Goal: Task Accomplishment & Management: Manage account settings

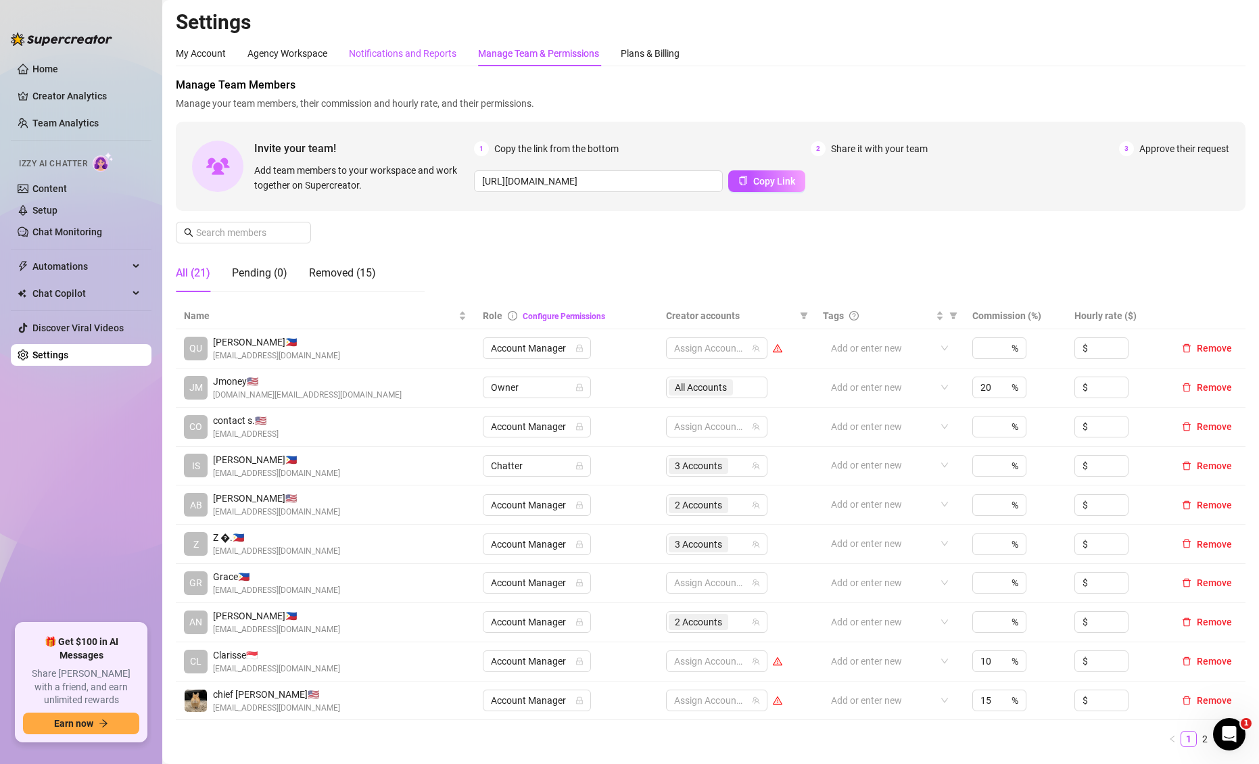
click at [419, 47] on div "Notifications and Reports" at bounding box center [402, 53] width 107 height 15
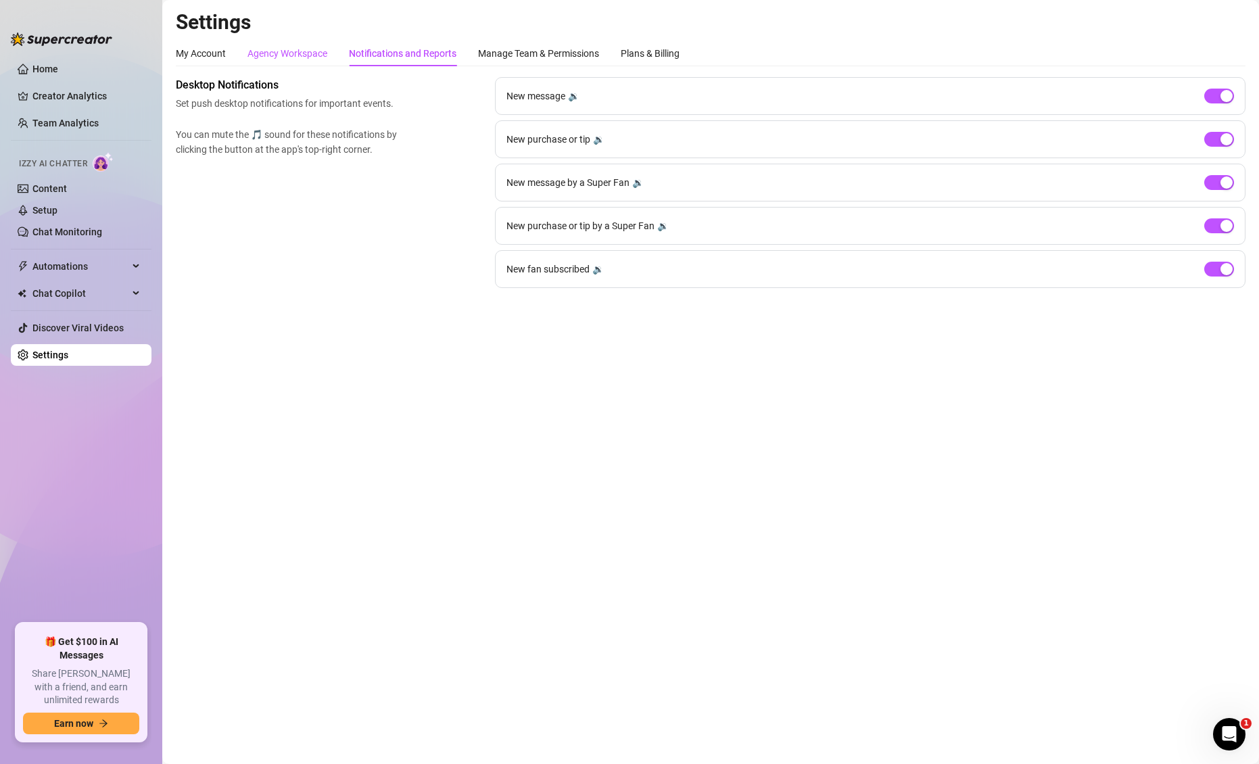
drag, startPoint x: 320, startPoint y: 57, endPoint x: 260, endPoint y: 66, distance: 61.6
click at [320, 57] on div "Agency Workspace" at bounding box center [287, 53] width 80 height 15
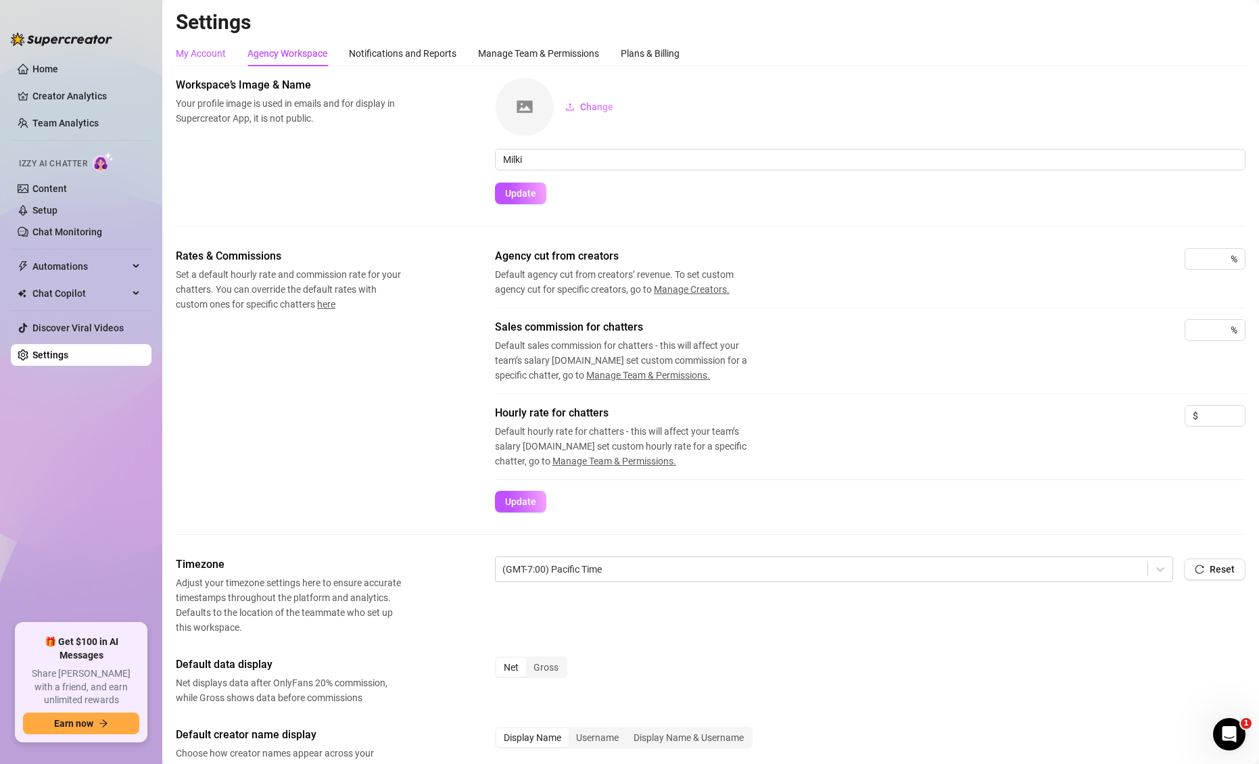
click at [224, 51] on div "My Account" at bounding box center [201, 53] width 50 height 15
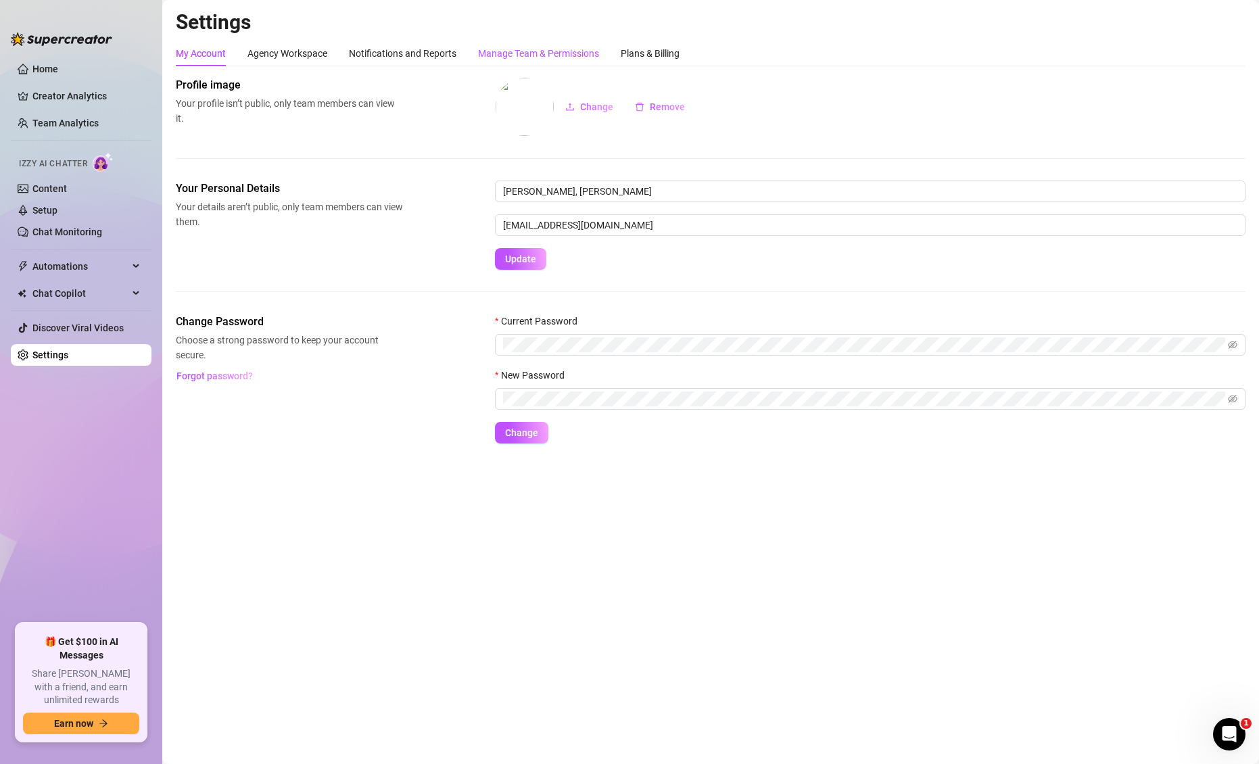
click at [535, 46] on div "Manage Team & Permissions" at bounding box center [538, 53] width 121 height 15
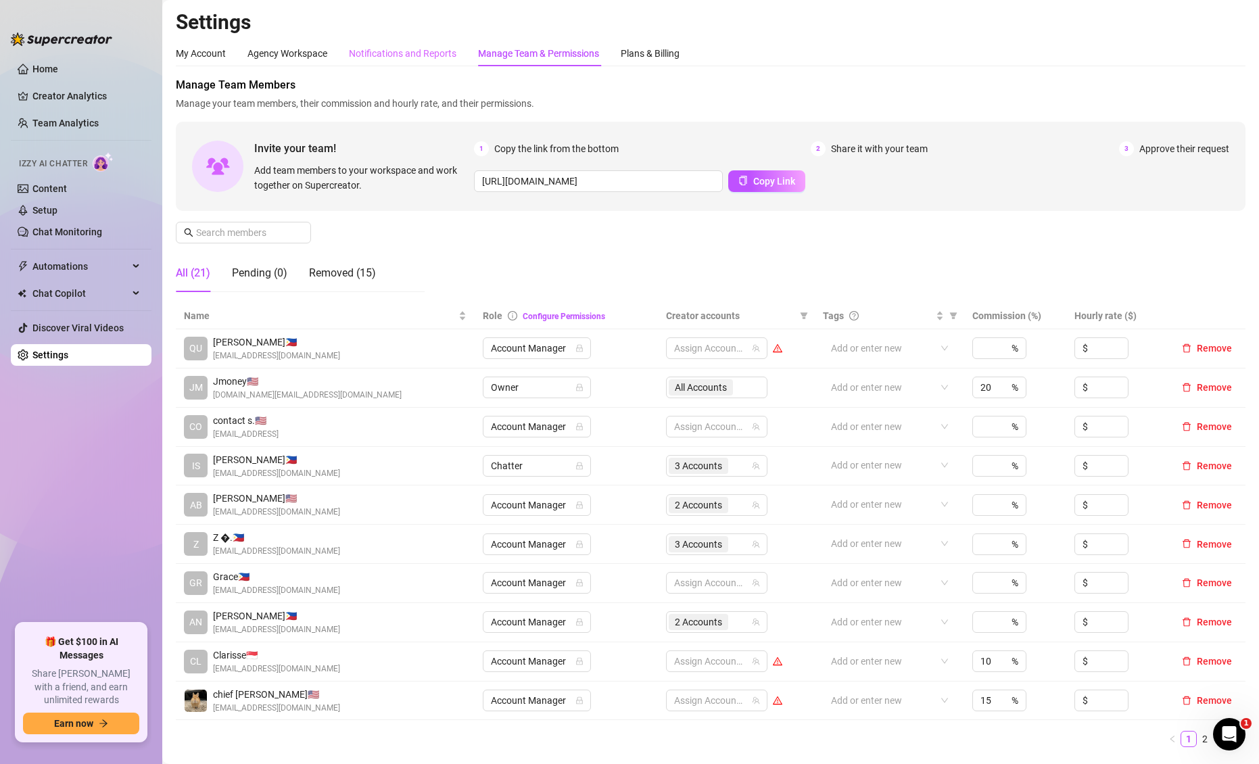
click at [394, 41] on div "Notifications and Reports" at bounding box center [402, 54] width 107 height 26
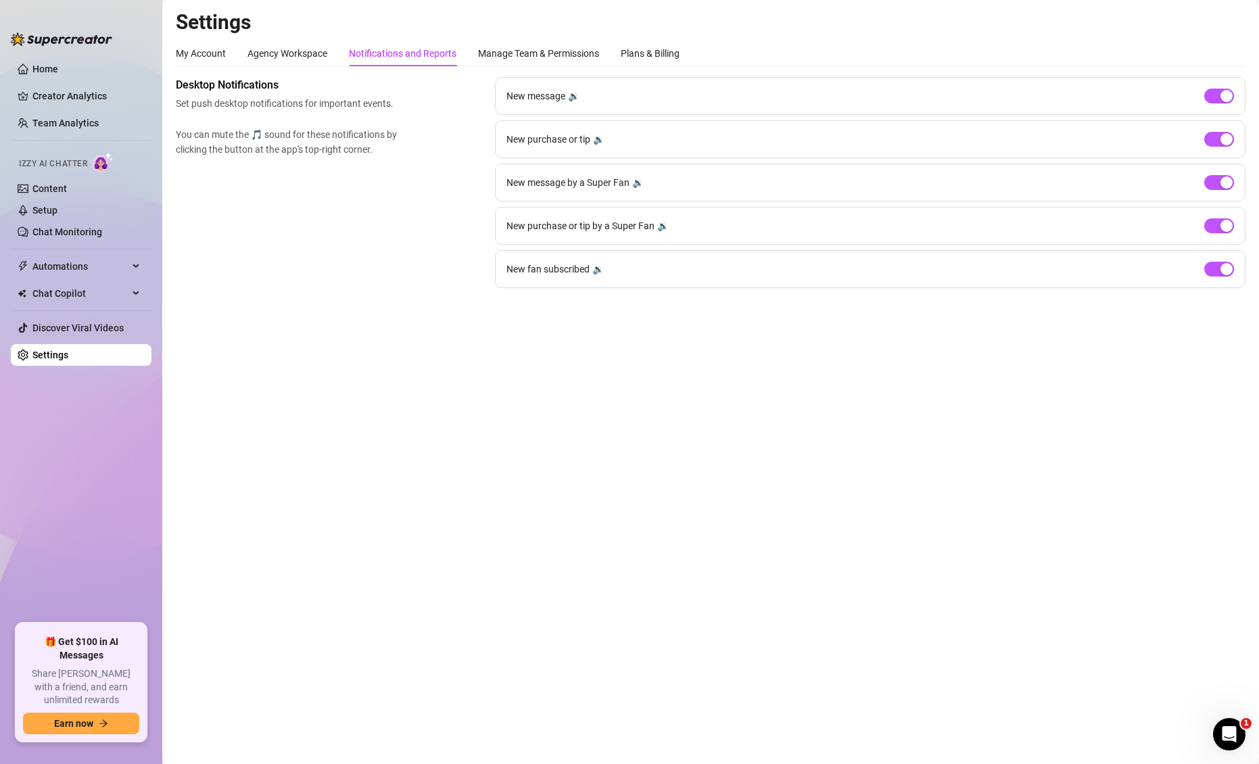
click at [305, 67] on div "My Account Agency Workspace Notifications and Reports Manage Team & Permissions…" at bounding box center [710, 164] width 1069 height 247
click at [303, 60] on div "Agency Workspace" at bounding box center [287, 53] width 80 height 15
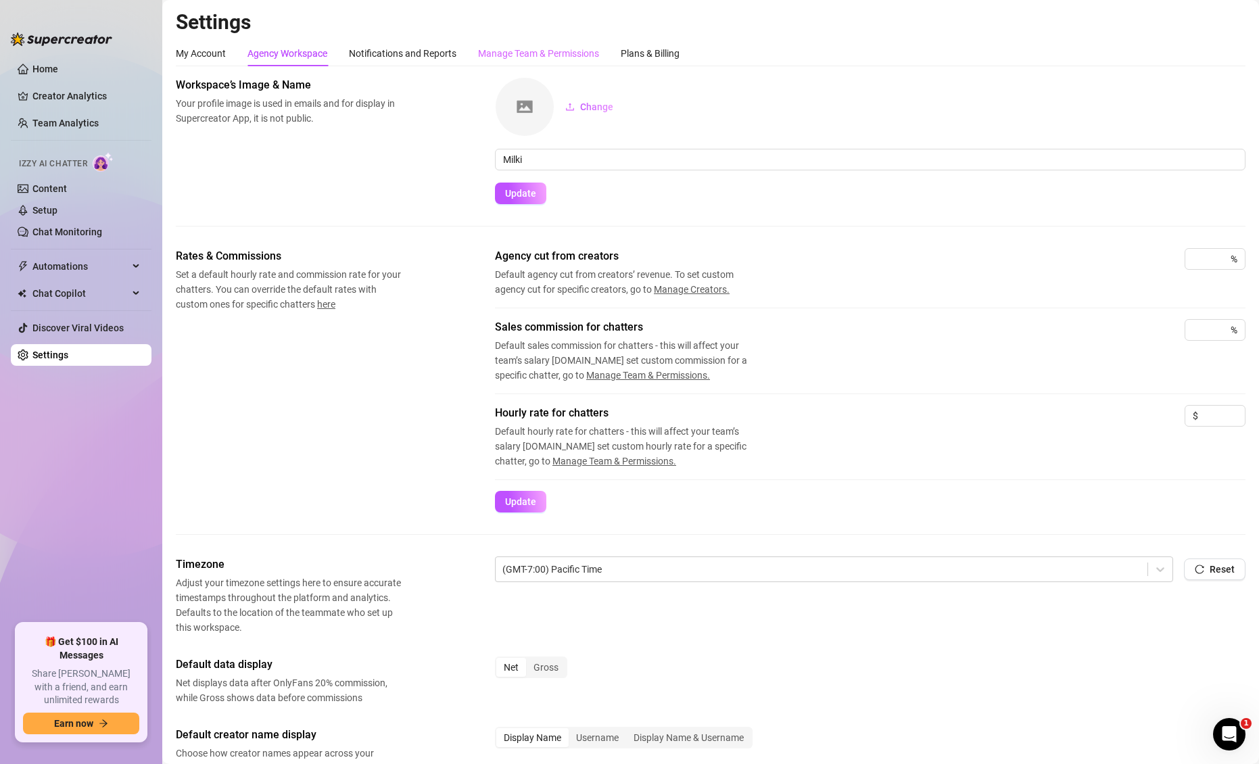
click at [554, 64] on div "Manage Team & Permissions" at bounding box center [538, 54] width 121 height 26
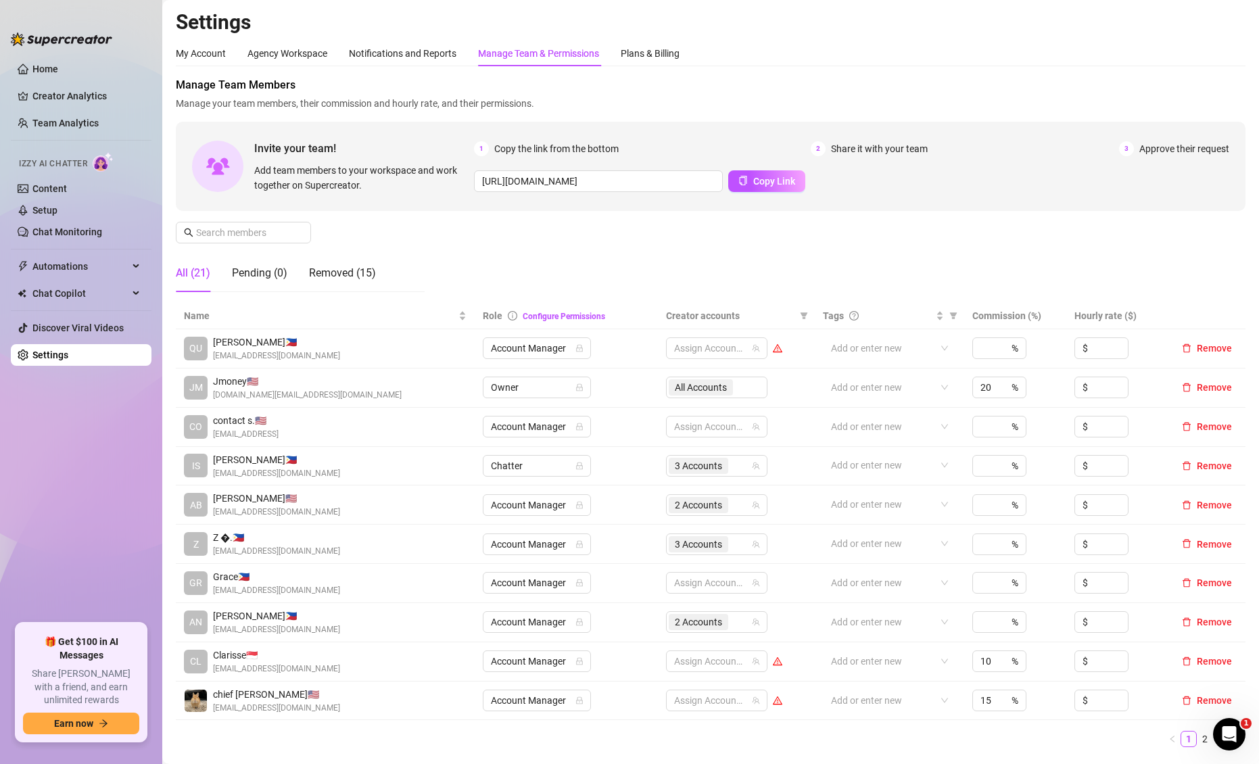
click at [646, 24] on h2 "Settings" at bounding box center [710, 22] width 1069 height 26
click at [1197, 739] on link "2" at bounding box center [1204, 738] width 15 height 15
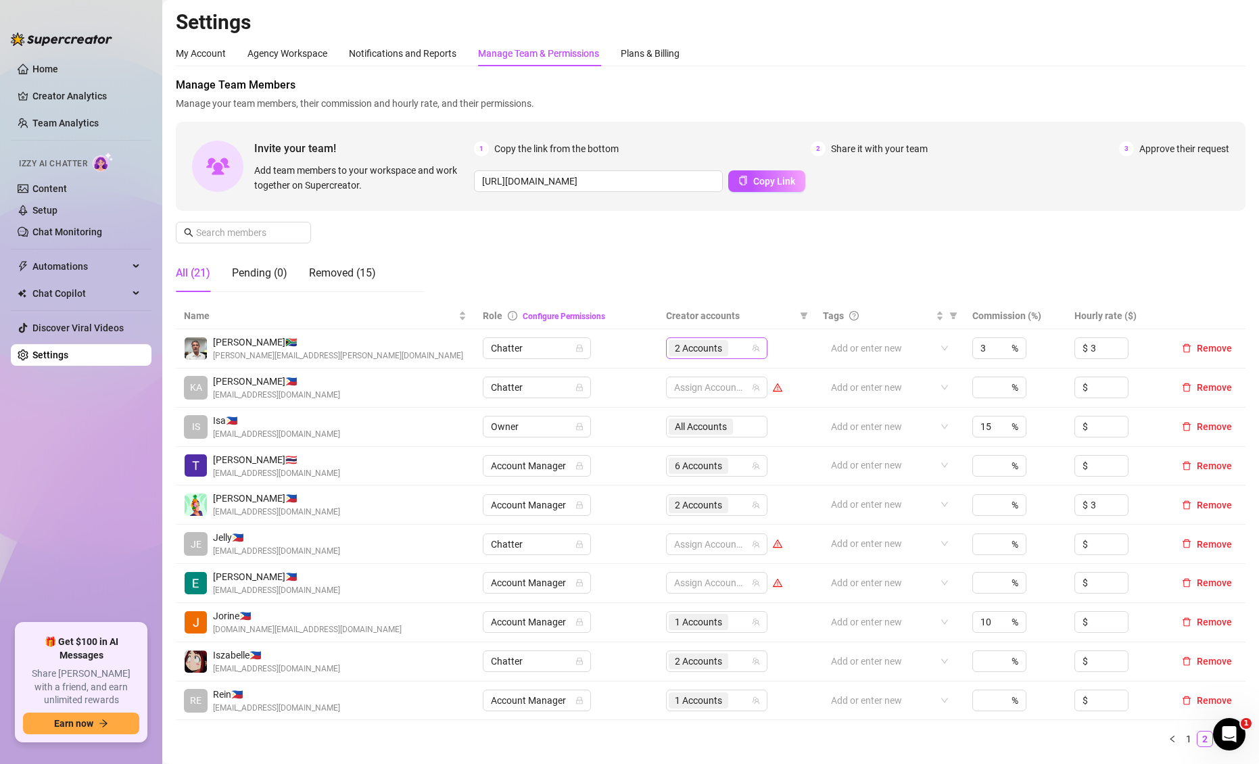
click at [716, 351] on span "2 Accounts" at bounding box center [698, 348] width 47 height 15
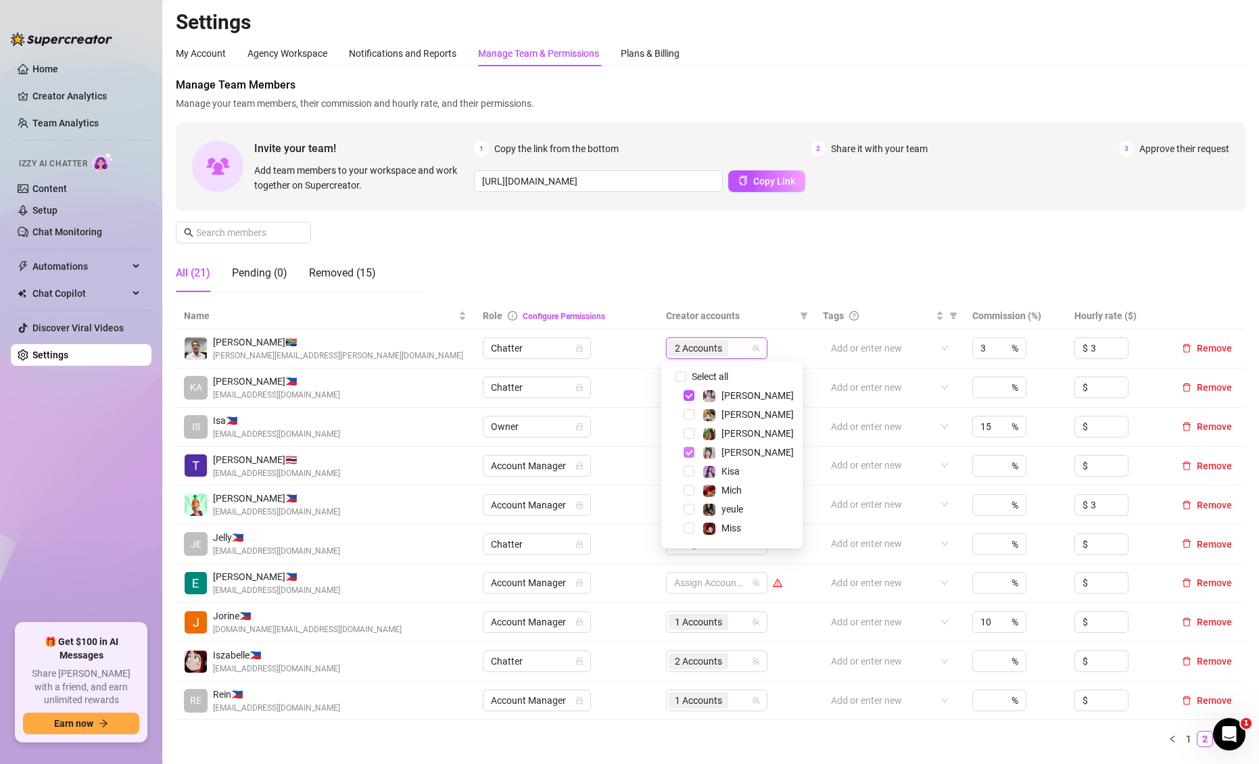
click at [689, 449] on span "Select tree node" at bounding box center [688, 452] width 11 height 11
click at [686, 493] on span "Select tree node" at bounding box center [688, 492] width 11 height 11
click at [771, 259] on div "Manage Team Members Manage your team members, their commission and hourly rate,…" at bounding box center [710, 190] width 1069 height 226
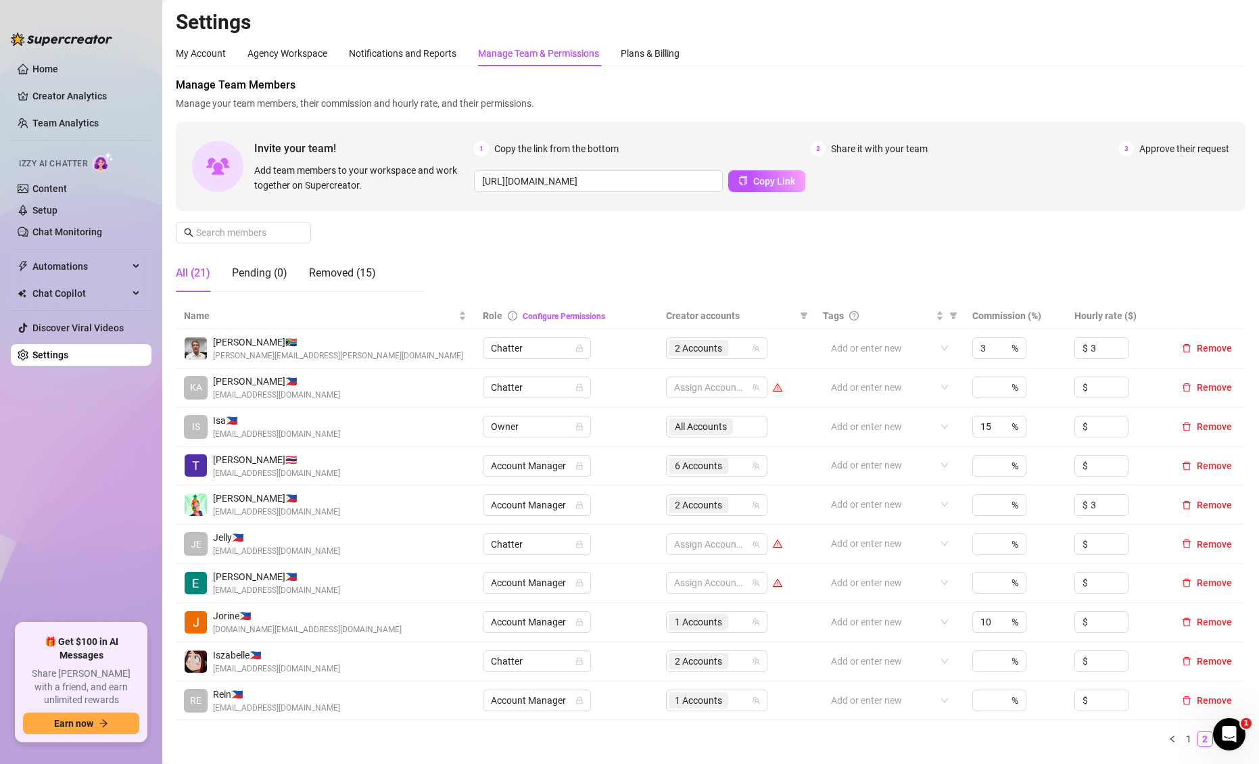
click at [1040, 28] on h2 "Settings" at bounding box center [710, 22] width 1069 height 26
